Goal: Task Accomplishment & Management: Manage account settings

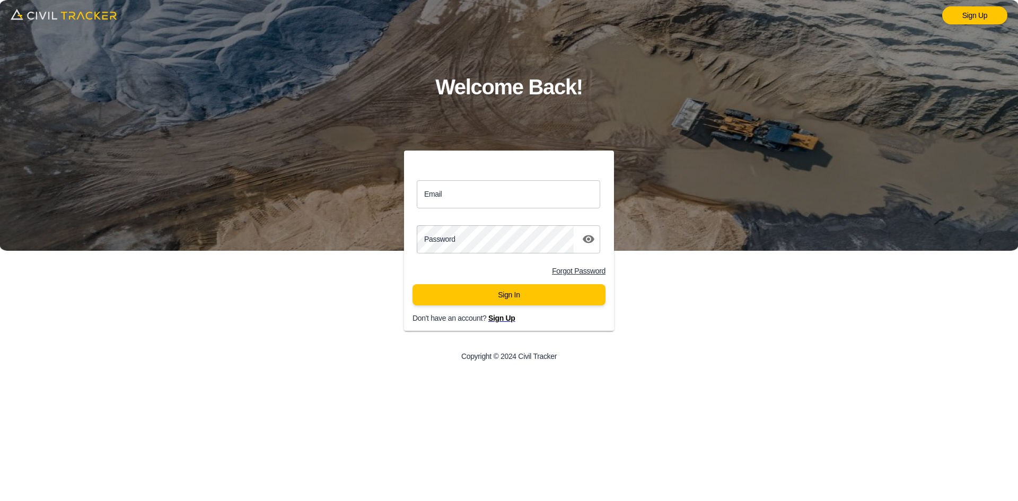
drag, startPoint x: 517, startPoint y: 189, endPoint x: 522, endPoint y: 198, distance: 10.7
click at [517, 189] on input "Email" at bounding box center [508, 194] width 183 height 28
type input "support@civiltracker.xyz"
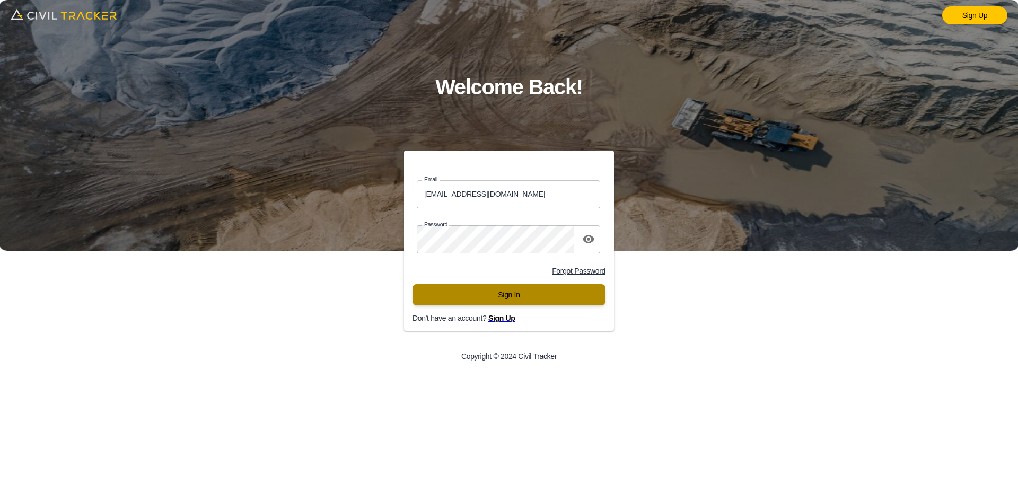
click at [510, 293] on button "Sign In" at bounding box center [508, 294] width 193 height 21
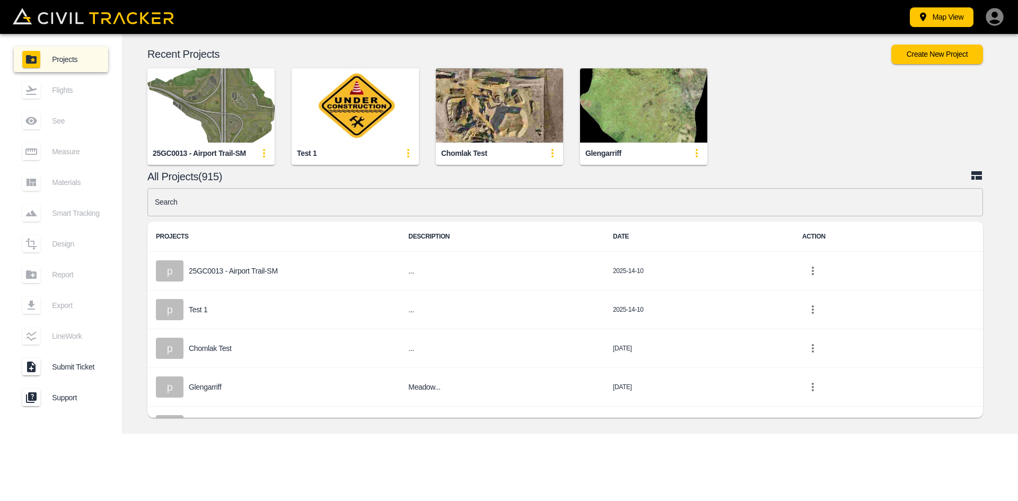
click at [280, 204] on input "text" at bounding box center [564, 202] width 835 height 28
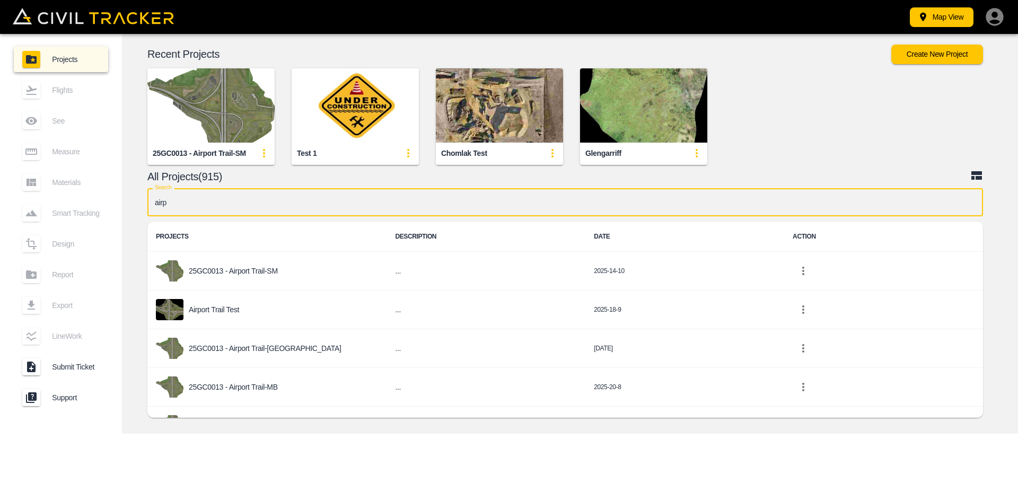
type input "airpo"
click at [229, 309] on p "Airport Trail Test" at bounding box center [214, 309] width 50 height 8
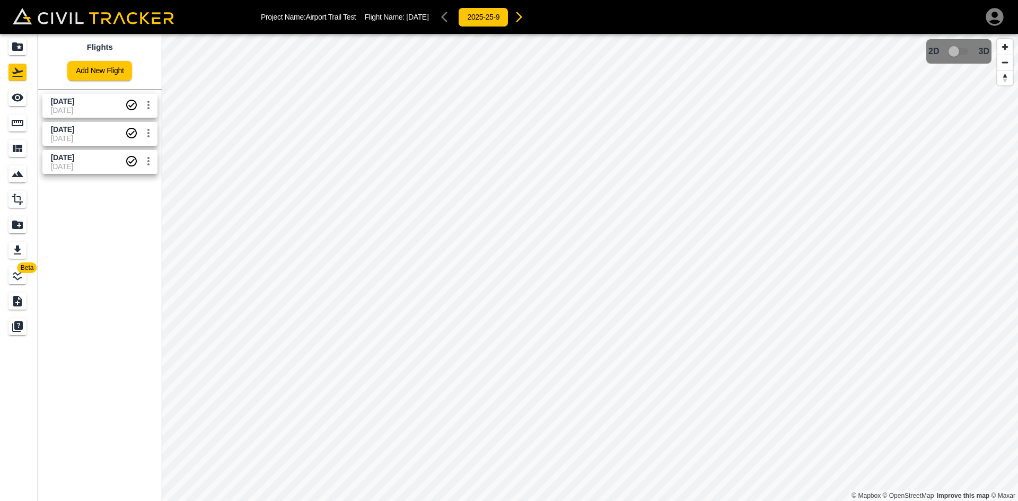
click at [149, 109] on icon "settings" at bounding box center [148, 105] width 13 height 13
click at [132, 150] on li "Delete" at bounding box center [122, 145] width 73 height 17
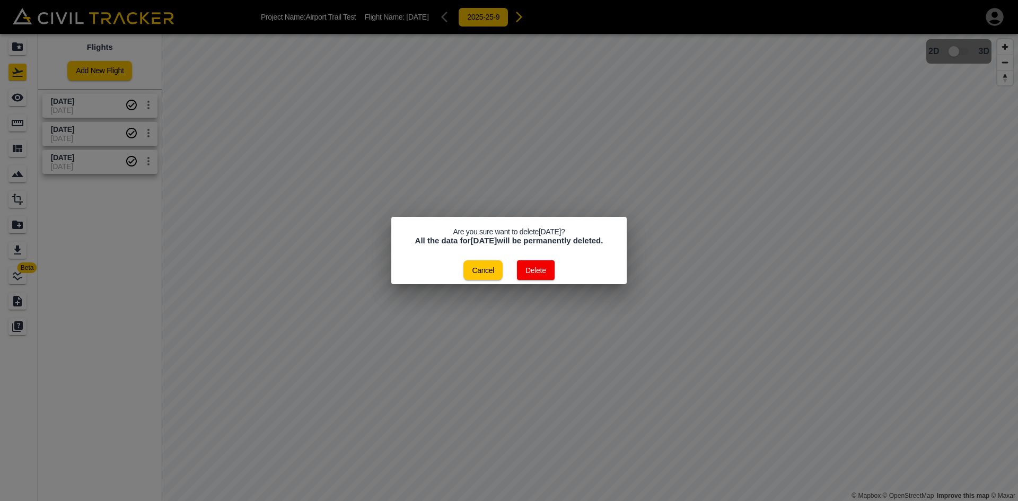
click at [545, 277] on button "Delete" at bounding box center [536, 270] width 38 height 20
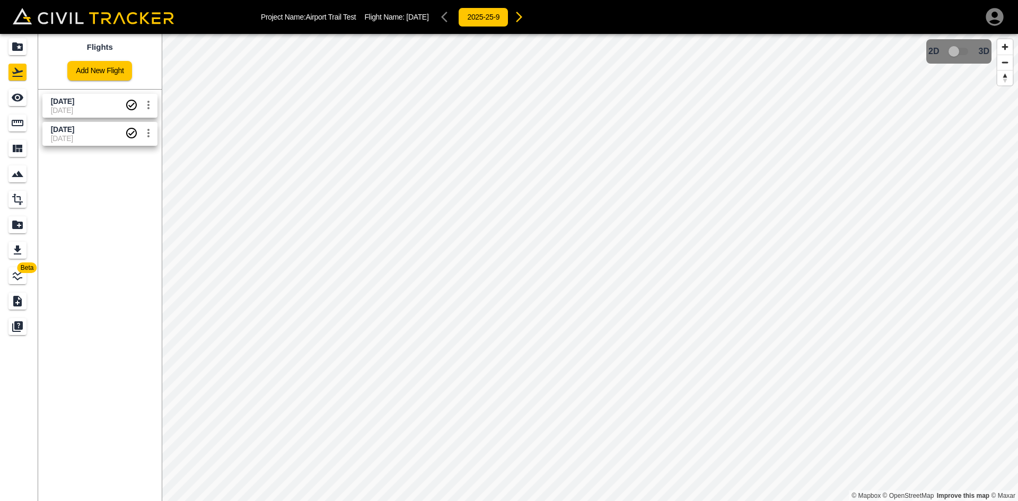
click at [149, 103] on icon "settings" at bounding box center [148, 105] width 13 height 13
click at [134, 144] on h6 "Delete" at bounding box center [137, 145] width 27 height 6
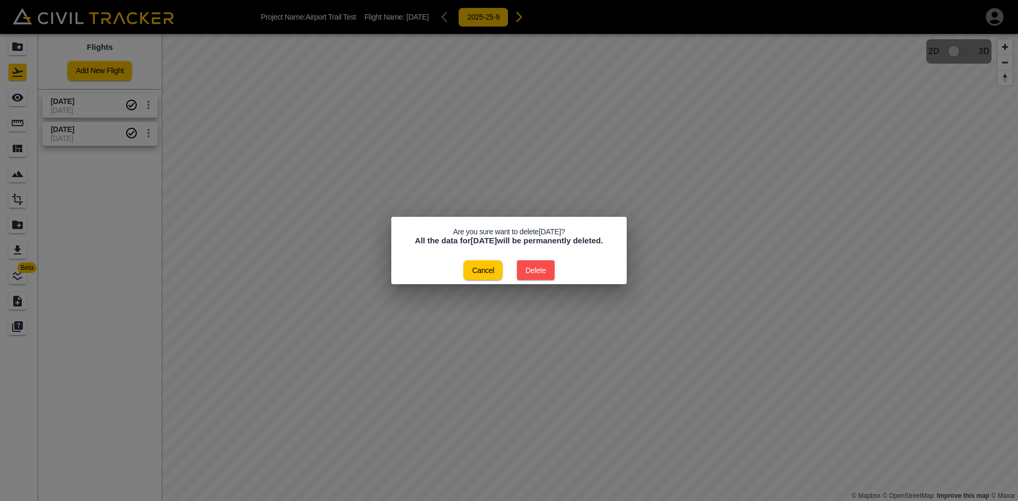
click at [540, 270] on button "Delete" at bounding box center [536, 270] width 38 height 20
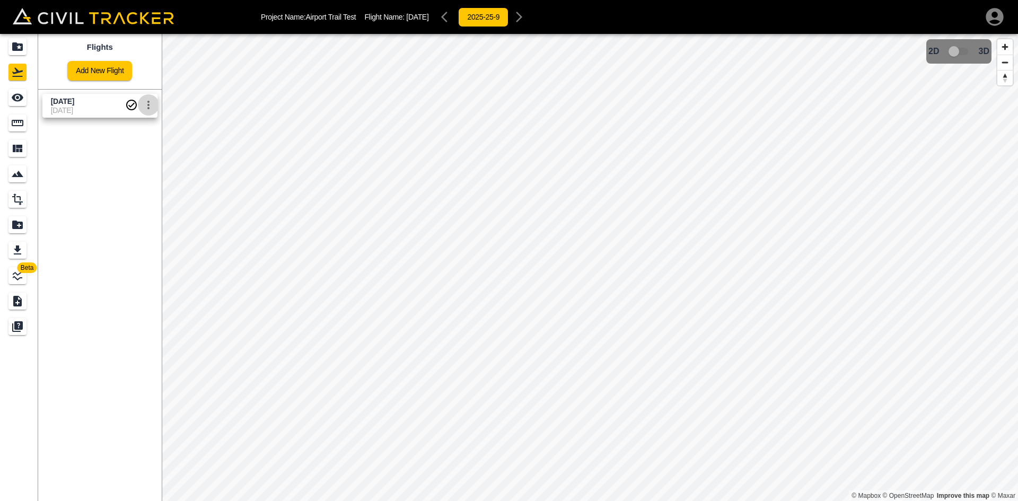
click at [147, 103] on icon "settings" at bounding box center [148, 105] width 13 height 13
click at [125, 147] on h6 "Delete" at bounding box center [137, 145] width 27 height 6
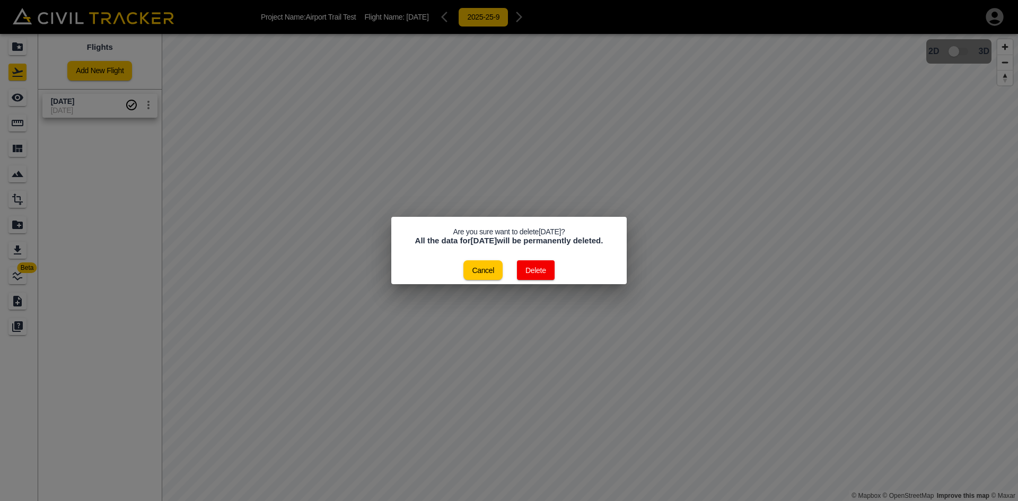
click at [526, 269] on button "Delete" at bounding box center [536, 270] width 38 height 20
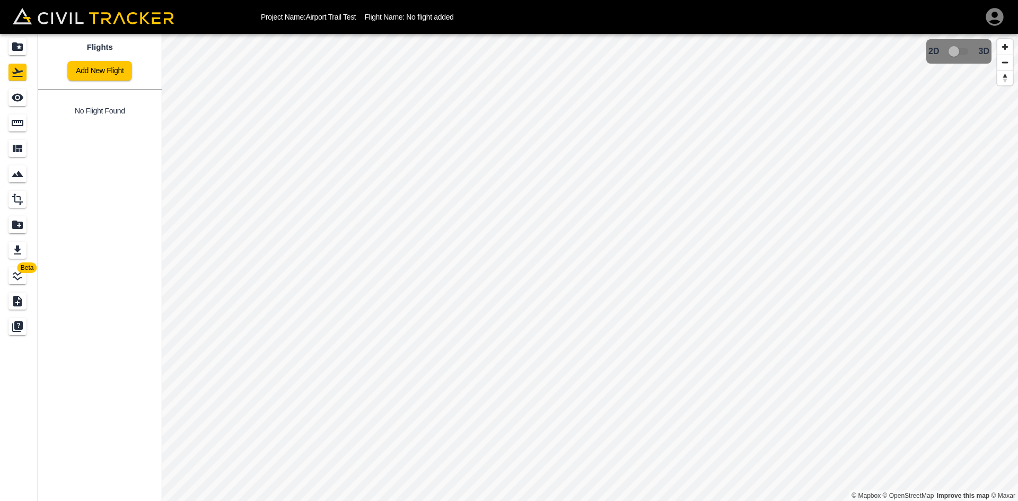
click at [94, 72] on link "Add New Flight" at bounding box center [99, 71] width 65 height 20
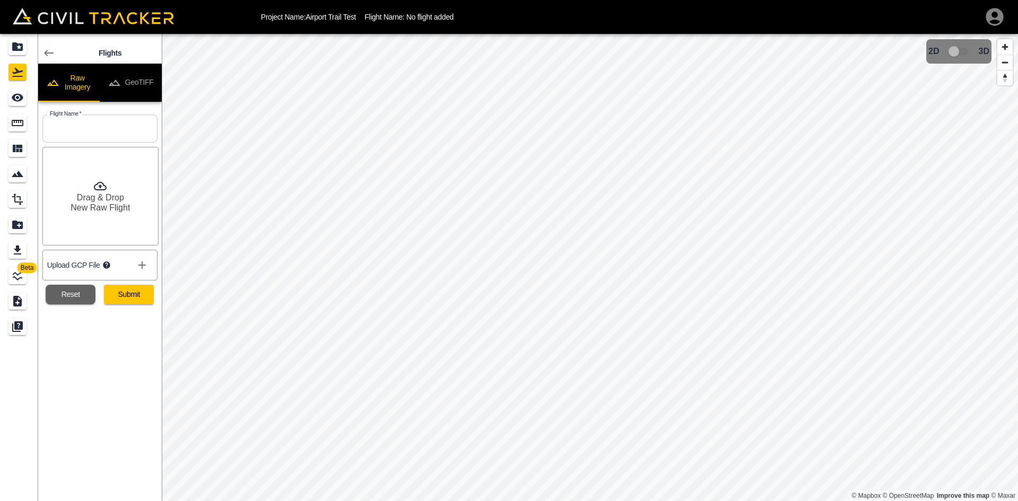
click at [146, 82] on button "GeoTIFF" at bounding box center [131, 83] width 62 height 38
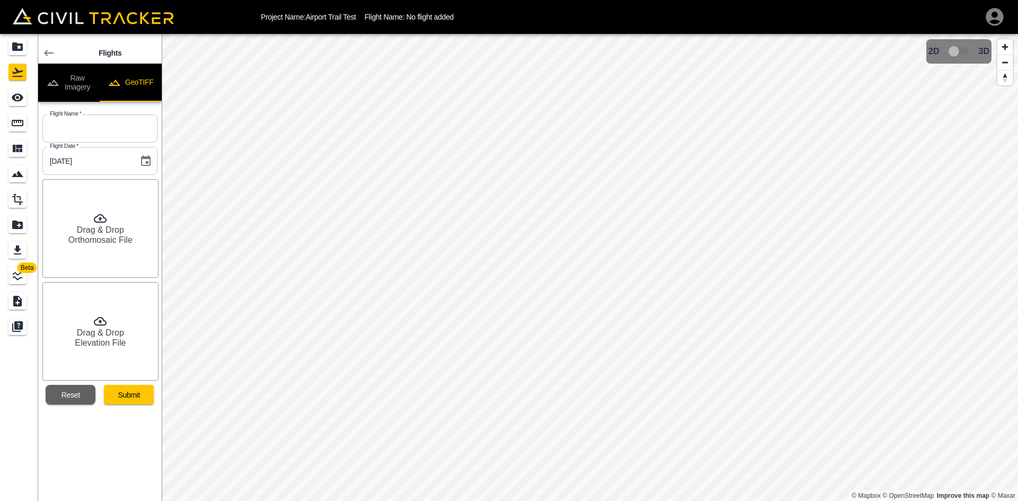
click at [93, 126] on input "text" at bounding box center [99, 128] width 115 height 28
type input "[DATE]"
click at [122, 218] on div "Drag & Drop Orthomosaic File" at bounding box center [100, 228] width 116 height 99
click at [122, 334] on h6 "Drag & Drop" at bounding box center [100, 333] width 47 height 10
click at [134, 392] on button "Submit" at bounding box center [129, 395] width 50 height 20
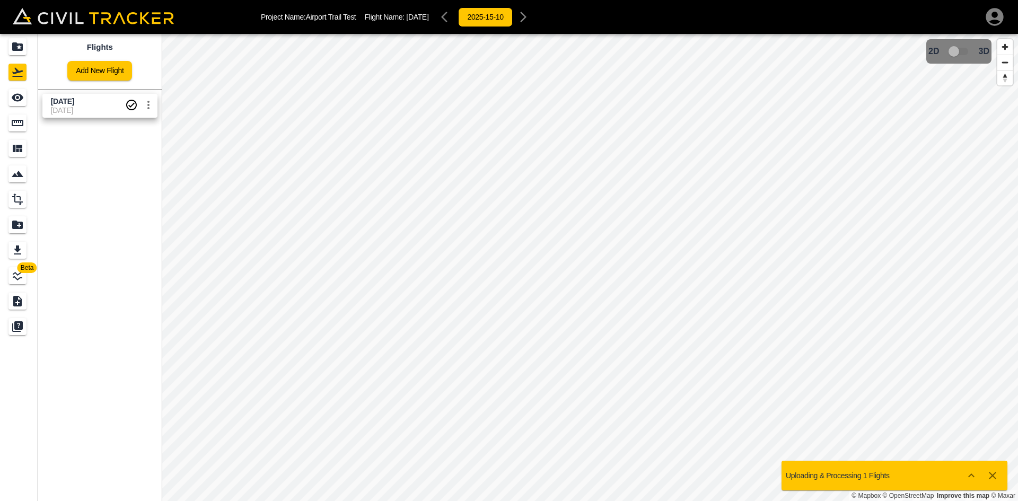
click at [104, 78] on link "Add New Flight" at bounding box center [99, 71] width 65 height 20
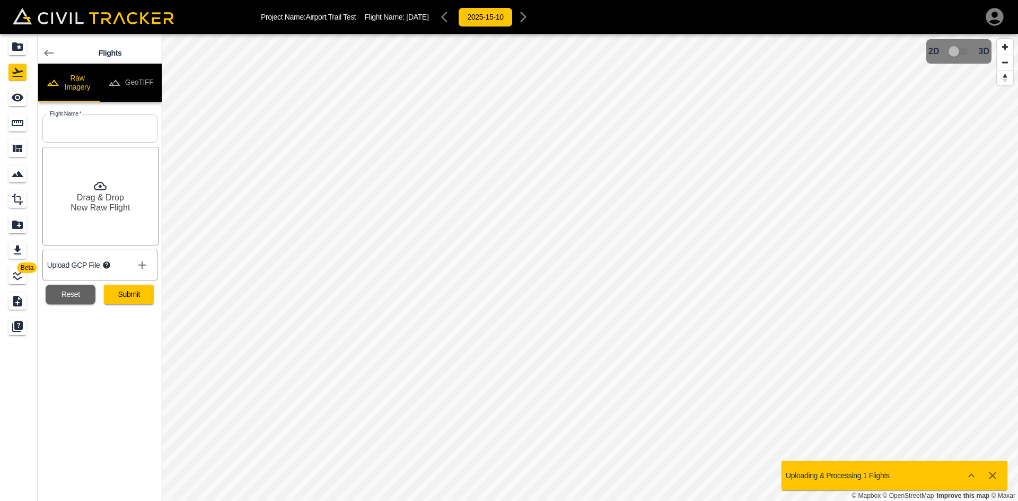
click at [130, 88] on button "GeoTIFF" at bounding box center [131, 83] width 62 height 38
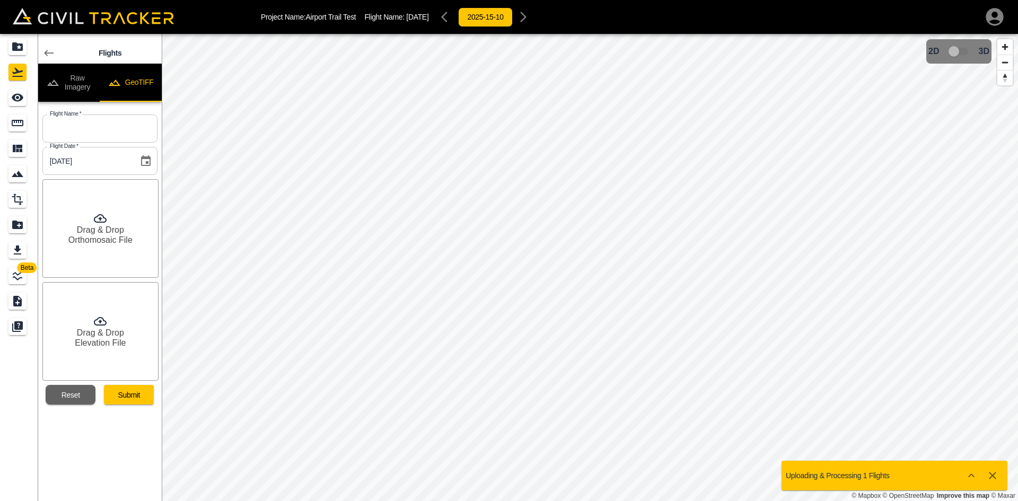
click at [111, 133] on input "text" at bounding box center [99, 128] width 115 height 28
type input "[DATE]"
click at [111, 239] on h6 "Orthomosaic File" at bounding box center [100, 240] width 64 height 10
click at [101, 344] on h6 "Elevation File" at bounding box center [100, 343] width 51 height 10
click at [136, 390] on button "Submit" at bounding box center [129, 395] width 50 height 20
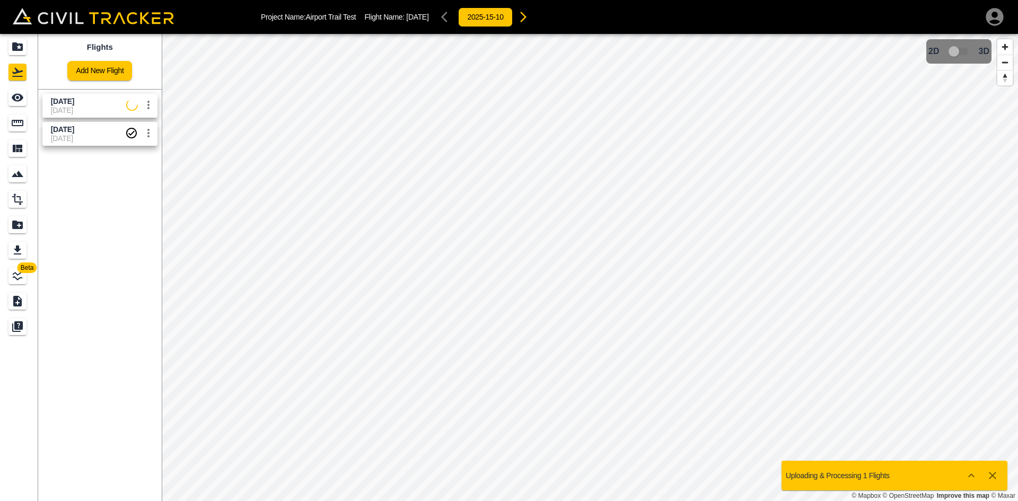
drag, startPoint x: 99, startPoint y: 141, endPoint x: 76, endPoint y: 136, distance: 23.9
click at [99, 141] on span "[DATE]" at bounding box center [88, 138] width 74 height 8
drag, startPoint x: 19, startPoint y: 102, endPoint x: 51, endPoint y: 99, distance: 32.0
click at [19, 102] on icon "See" at bounding box center [17, 97] width 13 height 13
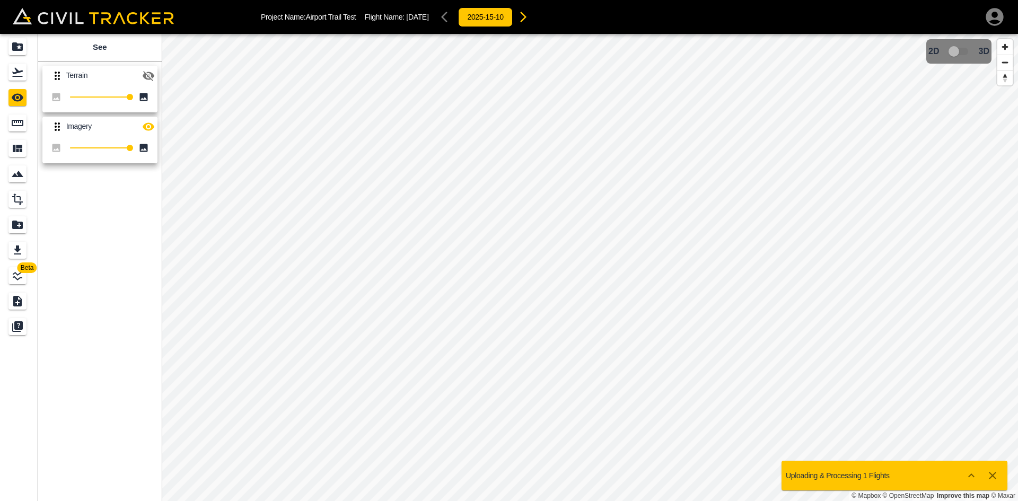
click at [152, 74] on icon "button" at bounding box center [149, 76] width 12 height 10
click at [147, 126] on icon "button" at bounding box center [149, 126] width 12 height 8
click at [19, 74] on icon "Flights" at bounding box center [17, 72] width 13 height 13
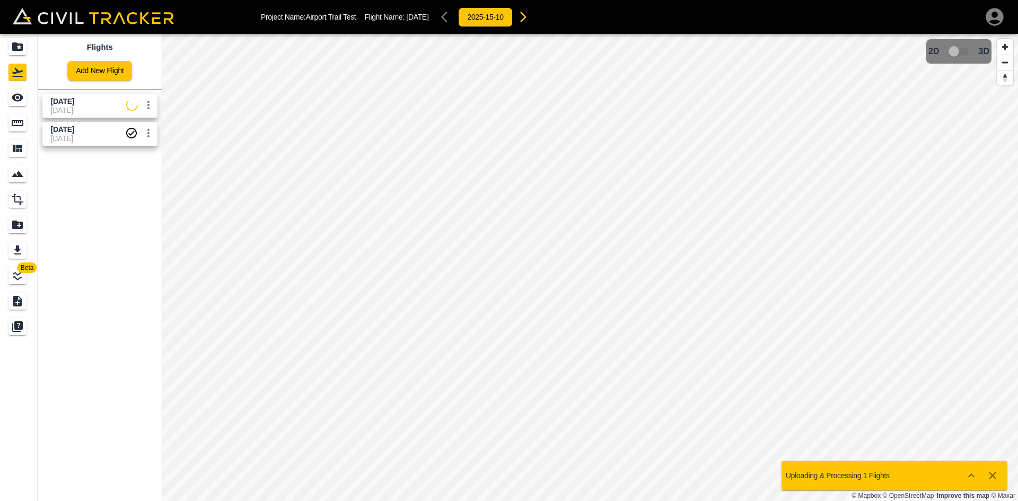
click at [81, 102] on span "[DATE]" at bounding box center [88, 101] width 75 height 10
click at [18, 98] on icon "See" at bounding box center [18, 98] width 12 height 8
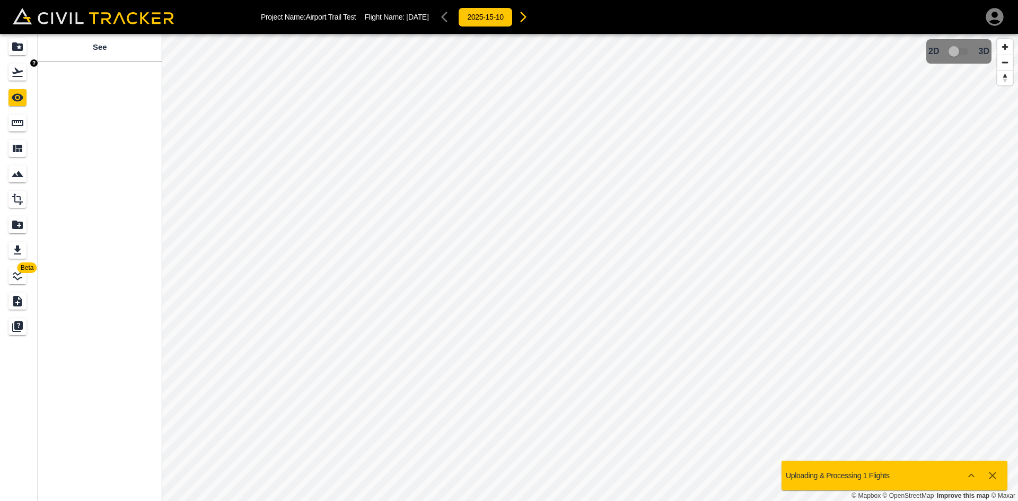
click at [25, 69] on div "Flights" at bounding box center [17, 72] width 18 height 17
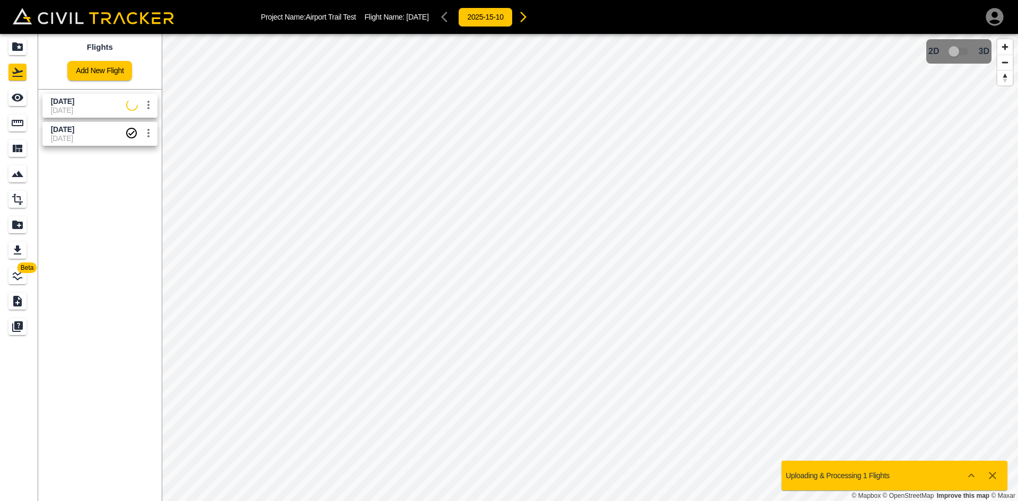
click at [77, 104] on span "[DATE]" at bounding box center [88, 101] width 75 height 10
click at [14, 99] on icon "See" at bounding box center [18, 98] width 12 height 8
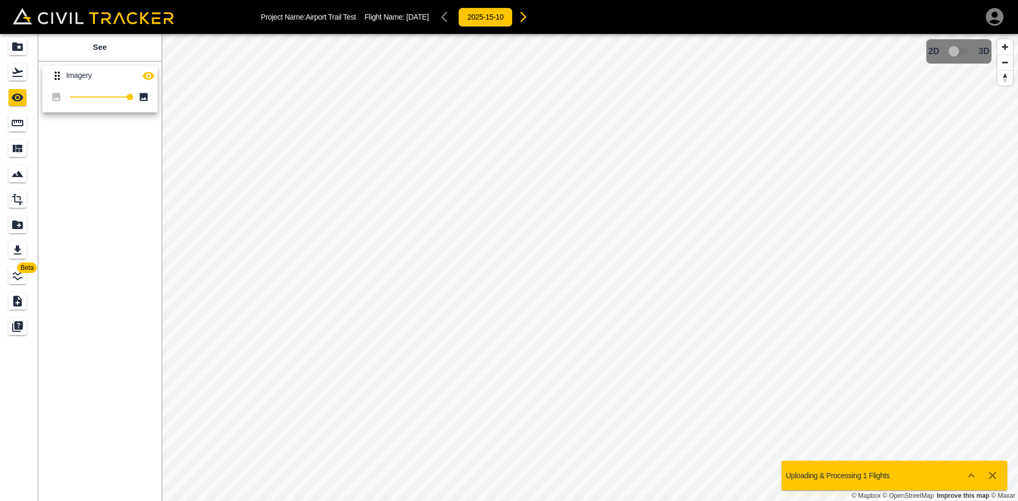
click at [152, 74] on icon "button" at bounding box center [149, 76] width 12 height 8
click at [152, 74] on icon "button" at bounding box center [149, 76] width 12 height 10
click at [20, 45] on icon "Projects" at bounding box center [17, 46] width 11 height 8
